Goal: Information Seeking & Learning: Find specific fact

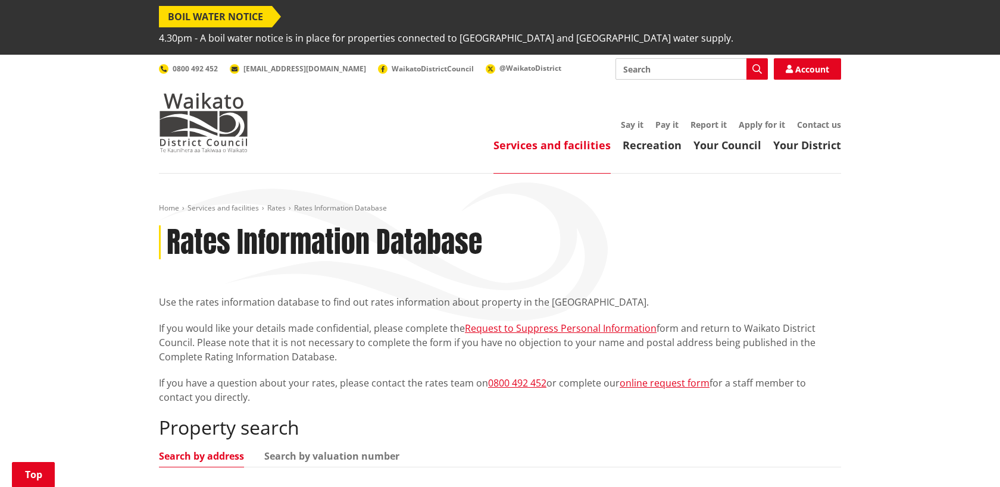
scroll to position [171, 0]
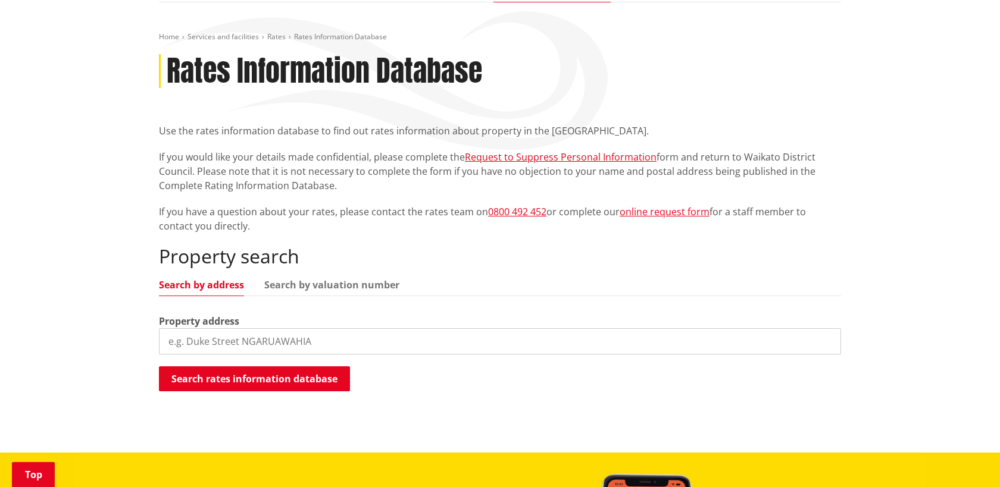
click at [324, 328] on input "search" at bounding box center [500, 341] width 682 height 26
click at [280, 367] on button "Search rates information database" at bounding box center [254, 379] width 191 height 25
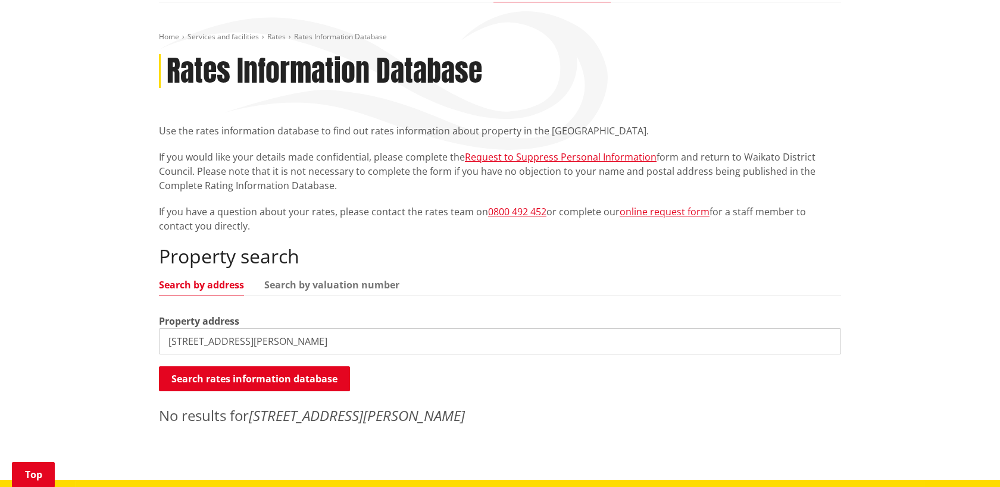
drag, startPoint x: 184, startPoint y: 317, endPoint x: 148, endPoint y: 317, distance: 36.3
click at [148, 317] on div "Home Services and facilities Rates Rates Information Database Rates Information…" at bounding box center [500, 241] width 1000 height 478
type input "[PERSON_NAME][GEOGRAPHIC_DATA], Paeroa"
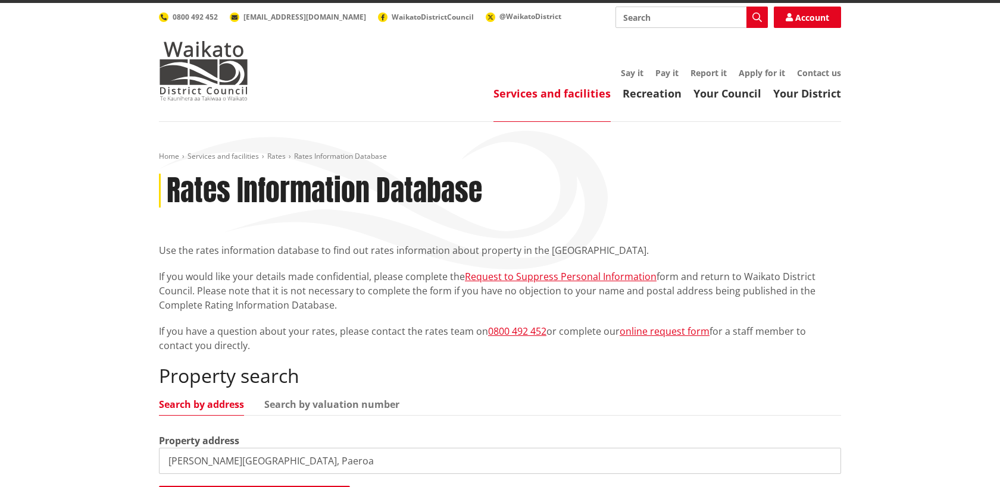
scroll to position [0, 0]
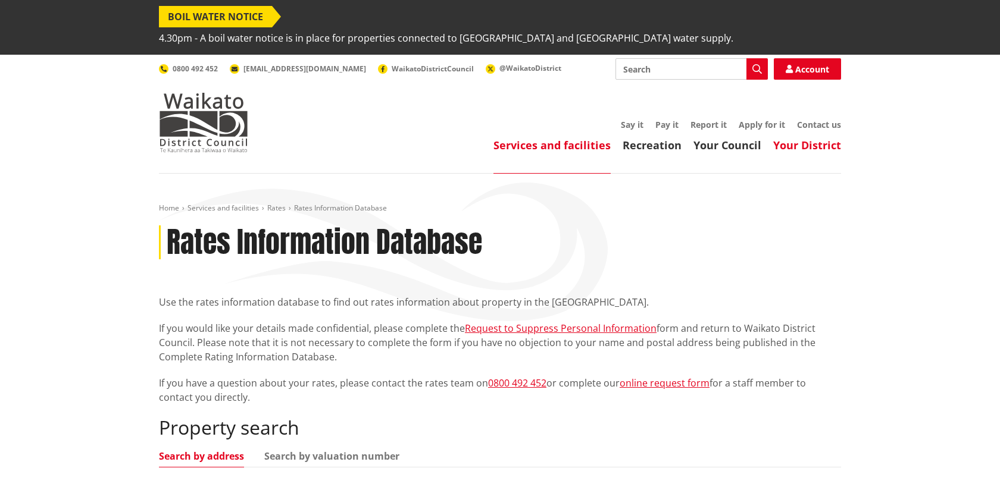
click at [818, 138] on link "Your District" at bounding box center [807, 145] width 68 height 14
